Goal: Task Accomplishment & Management: Manage account settings

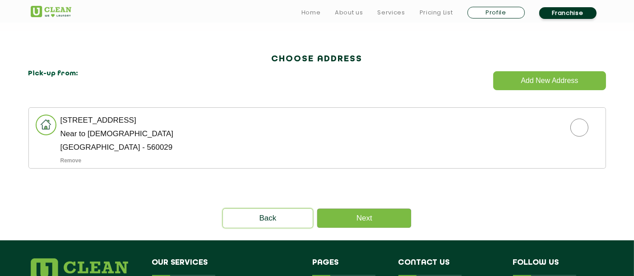
scroll to position [242, 0]
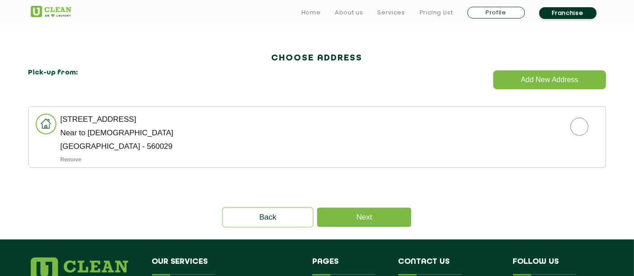
click at [210, 116] on p "[STREET_ADDRESS]" at bounding box center [332, 119] width 545 height 7
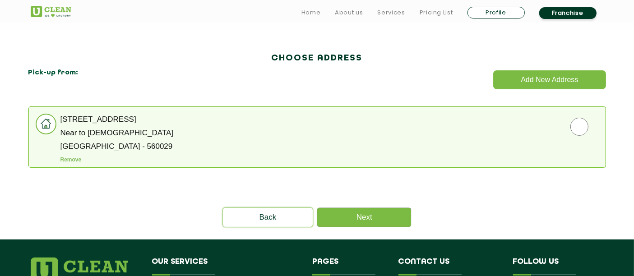
click at [533, 150] on li "[STREET_ADDRESS] 1st Stage Near to [DEMOGRAPHIC_DATA] [GEOGRAPHIC_DATA] - 56002…" at bounding box center [317, 137] width 578 height 61
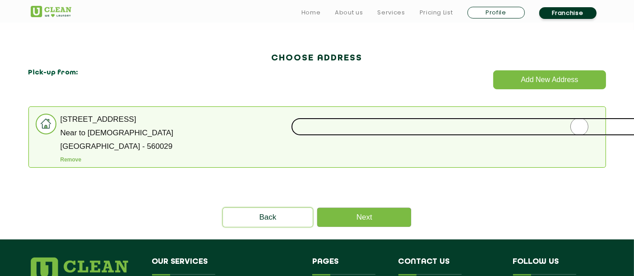
click at [570, 134] on input "radio" at bounding box center [579, 127] width 577 height 18
radio input "true"
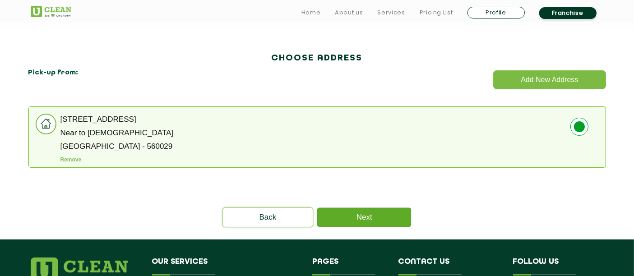
click at [380, 213] on link "Next" at bounding box center [364, 217] width 94 height 19
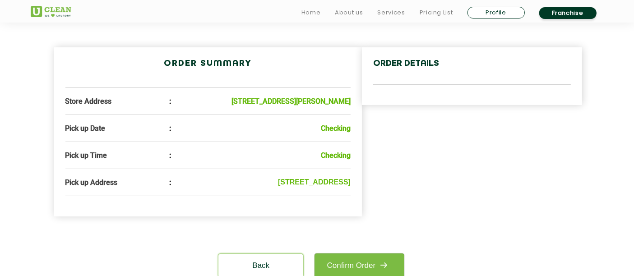
scroll to position [262, 0]
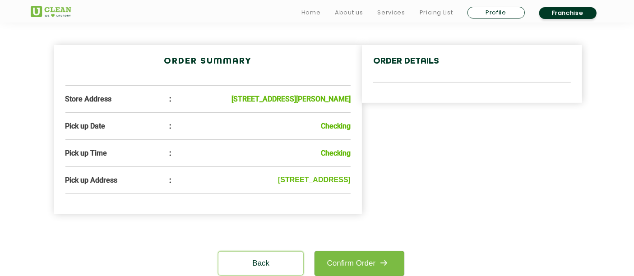
click at [321, 130] on b "Checking" at bounding box center [336, 126] width 30 height 9
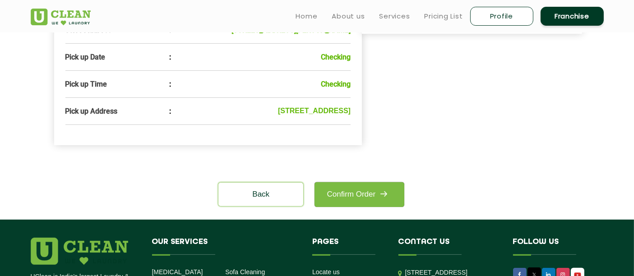
scroll to position [330, 0]
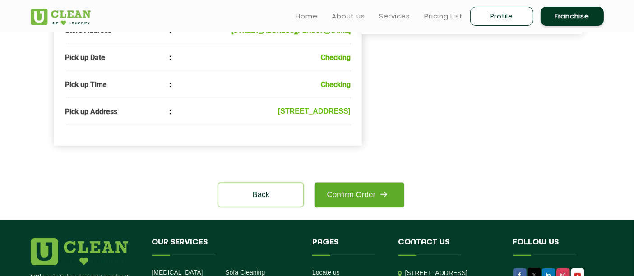
click at [360, 208] on link "Confirm Order" at bounding box center [359, 195] width 89 height 25
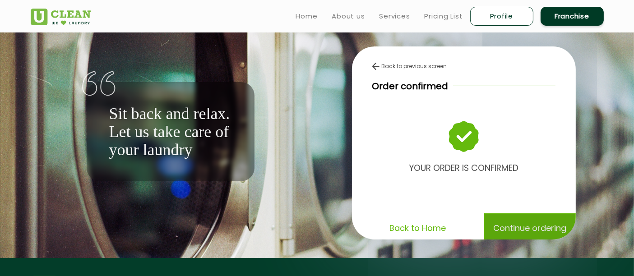
click at [503, 227] on p "Continue ordering" at bounding box center [529, 228] width 73 height 16
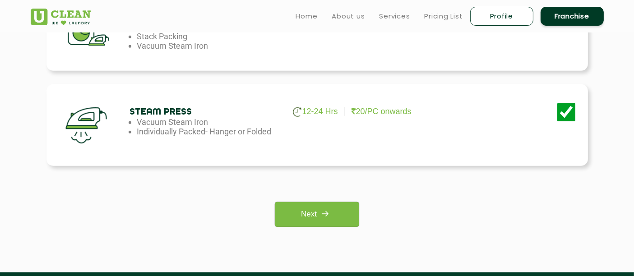
scroll to position [647, 0]
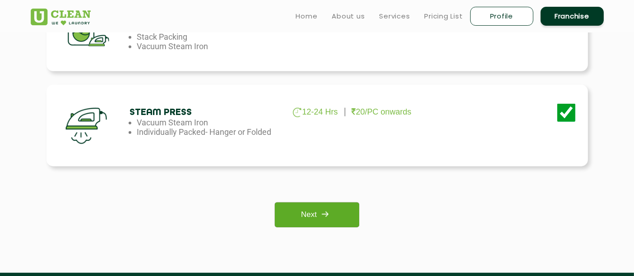
click at [324, 208] on img at bounding box center [325, 214] width 16 height 16
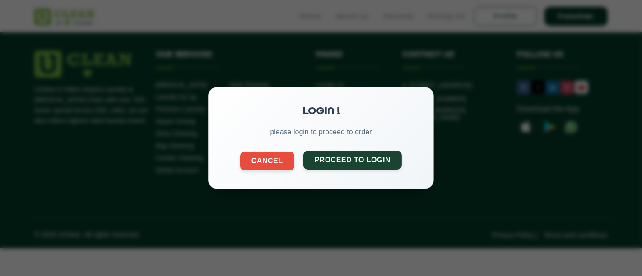
click at [344, 162] on button "Proceed to Login" at bounding box center [352, 160] width 99 height 19
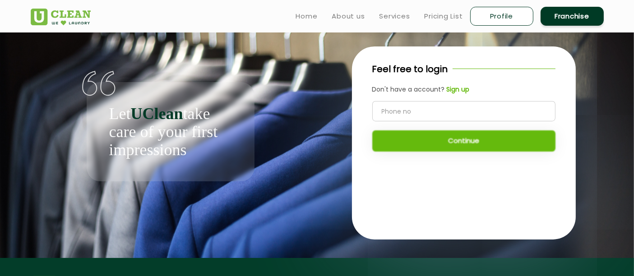
click at [405, 117] on input "tel" at bounding box center [463, 111] width 183 height 20
type input "9000510543"
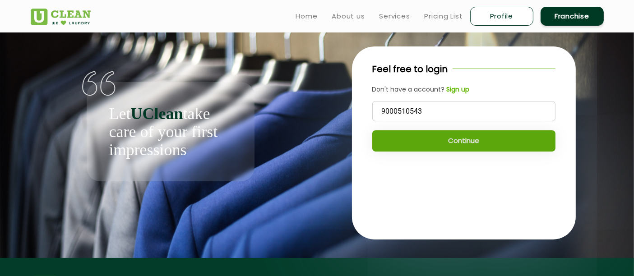
click at [456, 146] on button "Continue" at bounding box center [463, 140] width 183 height 21
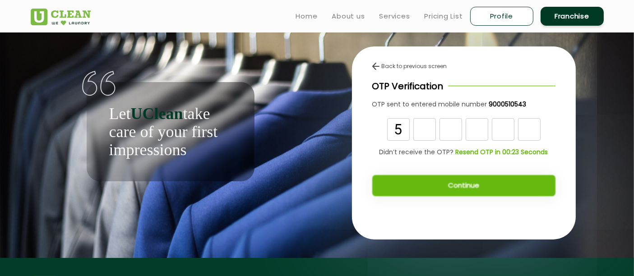
type input "5"
type input "6"
type input "5"
type input "8"
type input "6"
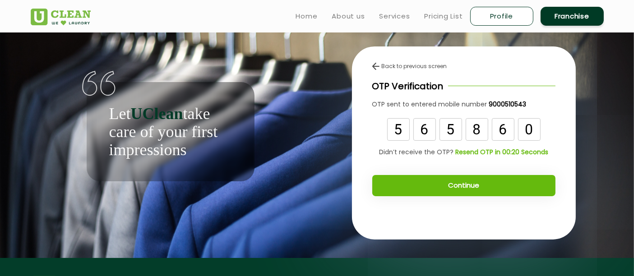
type input "0"
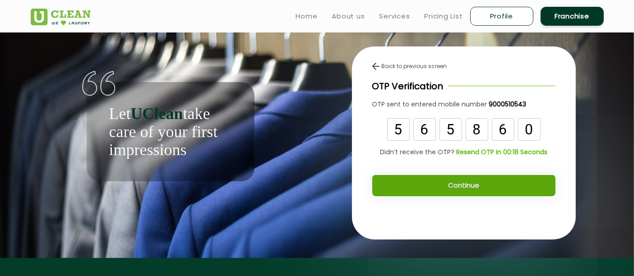
click at [470, 182] on button "Continue" at bounding box center [463, 185] width 183 height 21
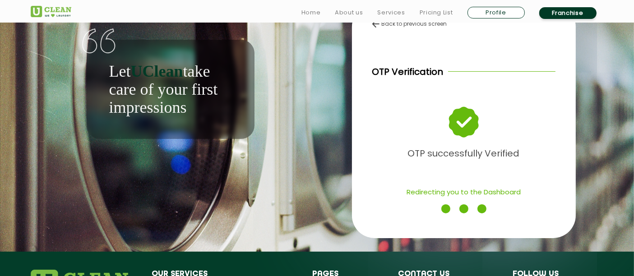
scroll to position [46, 0]
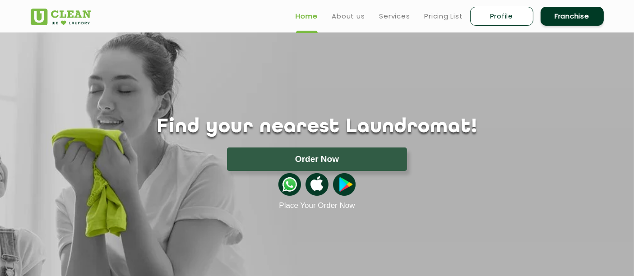
click at [481, 13] on link "Profile" at bounding box center [501, 16] width 63 height 19
select select
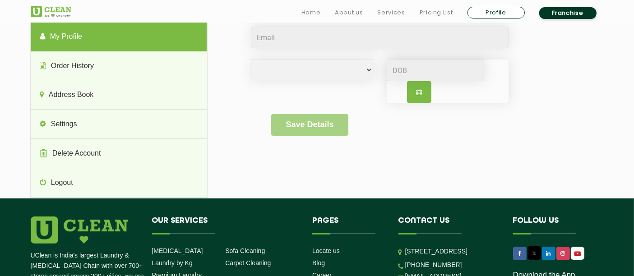
scroll to position [111, 0]
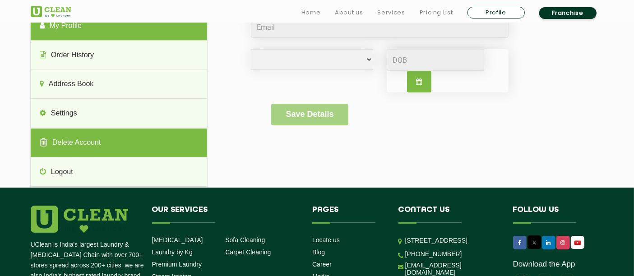
click at [106, 142] on link "Delete Account" at bounding box center [119, 143] width 176 height 29
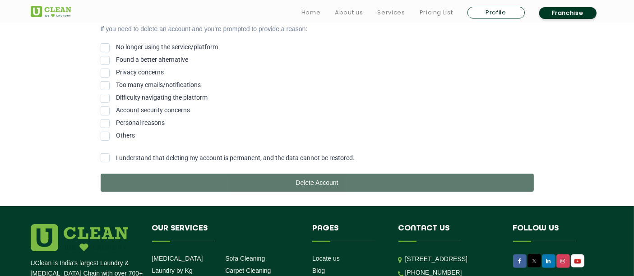
scroll to position [219, 0]
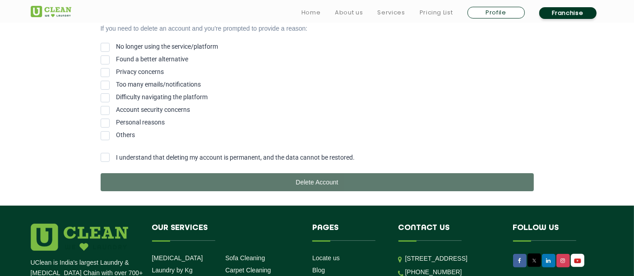
click at [143, 125] on span "Personal reasons" at bounding box center [140, 122] width 49 height 7
click at [116, 121] on input "Personal reasons" at bounding box center [116, 121] width 0 height 0
click at [228, 161] on span "I understand that deleting my account is permanent, and the data cannot be rest…" at bounding box center [235, 157] width 239 height 7
click at [116, 155] on input "I understand that deleting my account is permanent, and the data cannot be rest…" at bounding box center [116, 155] width 0 height 0
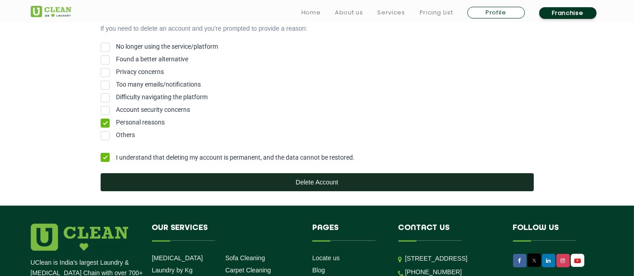
click at [317, 182] on button "Delete Account" at bounding box center [317, 182] width 433 height 18
